Goal: Task Accomplishment & Management: Manage account settings

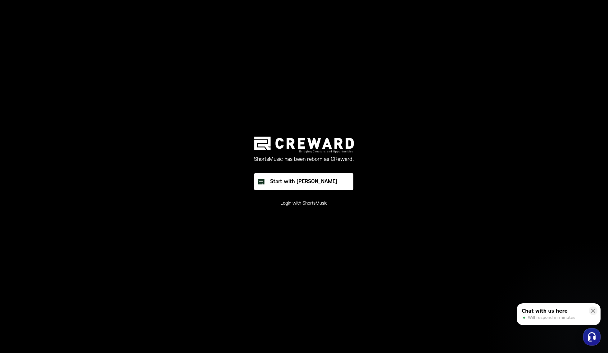
click at [309, 205] on button "Login with ShortsMusic" at bounding box center [303, 203] width 47 height 6
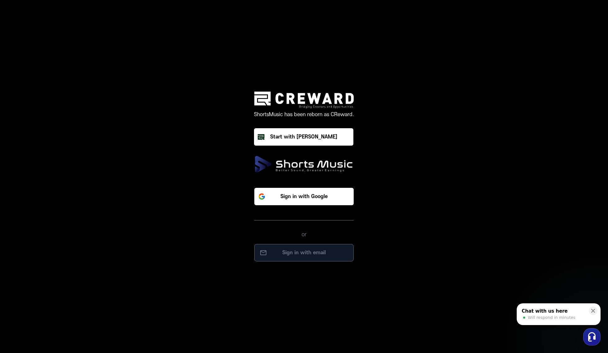
click at [317, 253] on p "Sign in with email" at bounding box center [304, 252] width 86 height 7
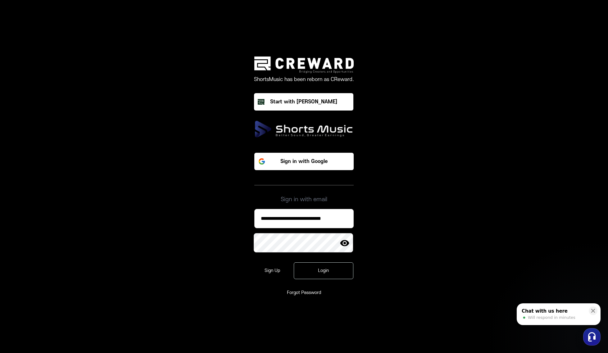
click at [321, 221] on input "**********" at bounding box center [303, 218] width 99 height 19
paste input
type input "**********"
click at [319, 272] on div "Login" at bounding box center [324, 271] width 42 height 6
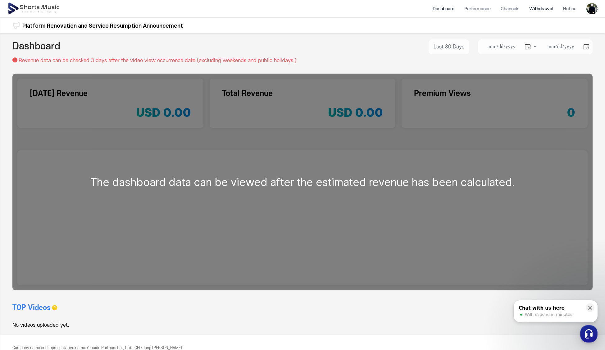
click at [540, 6] on li "Withdrawal" at bounding box center [541, 9] width 34 height 16
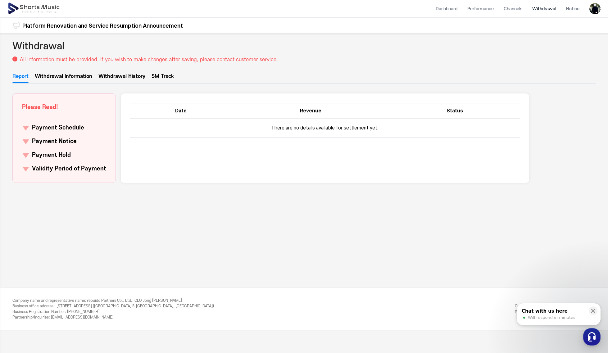
click at [121, 84] on div "Report Withdrawal Information Withdrawal History SM Track Please Read! Payment …" at bounding box center [303, 128] width 583 height 110
click at [121, 77] on link "Withdrawal History" at bounding box center [121, 78] width 47 height 11
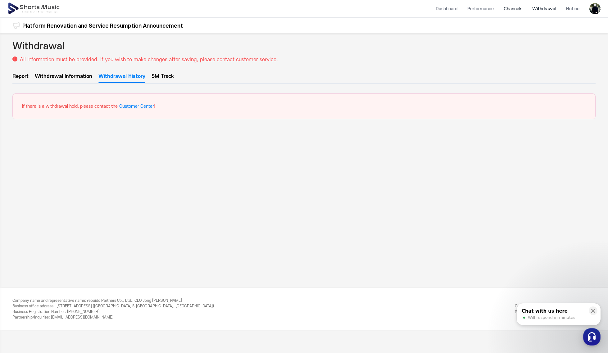
click at [514, 11] on li "Channels" at bounding box center [512, 9] width 29 height 16
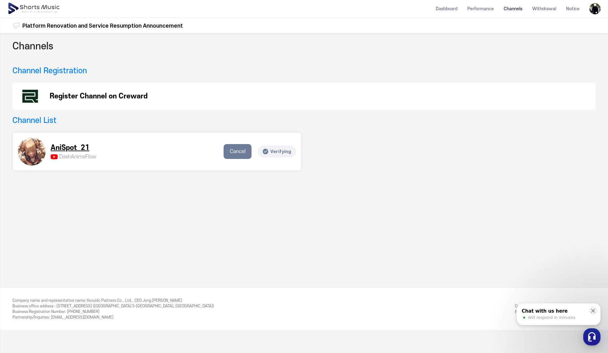
click at [76, 147] on p "AniSpot_21" at bounding box center [74, 148] width 46 height 10
click at [59, 142] on div "AniSpot_21 DashAnimeFlow [PERSON_NAME] ..." at bounding box center [118, 151] width 201 height 28
